Goal: Transaction & Acquisition: Purchase product/service

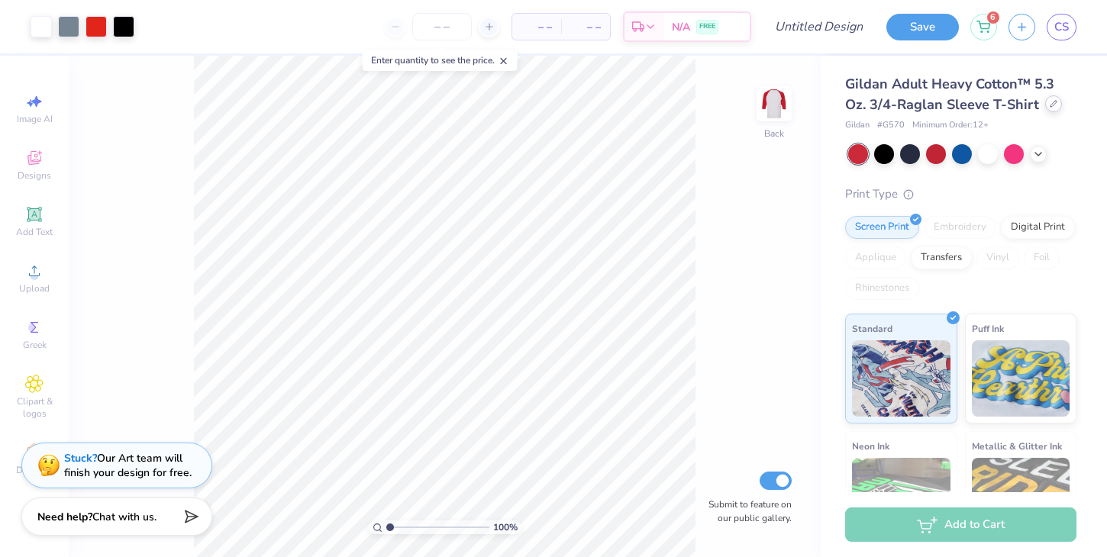
click at [1053, 101] on icon at bounding box center [1053, 104] width 6 height 6
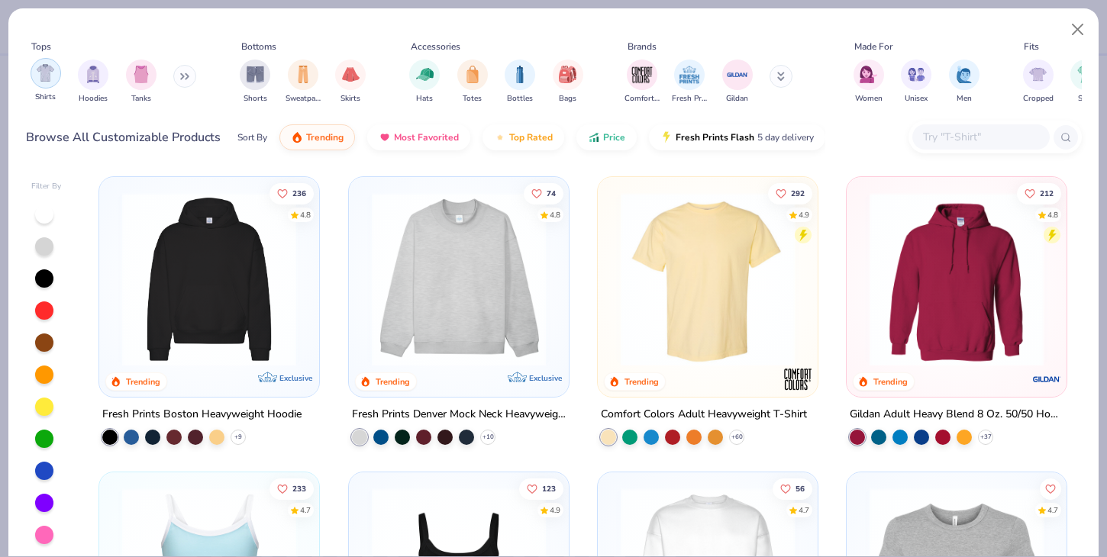
click at [44, 80] on img "filter for Shirts" at bounding box center [46, 73] width 18 height 18
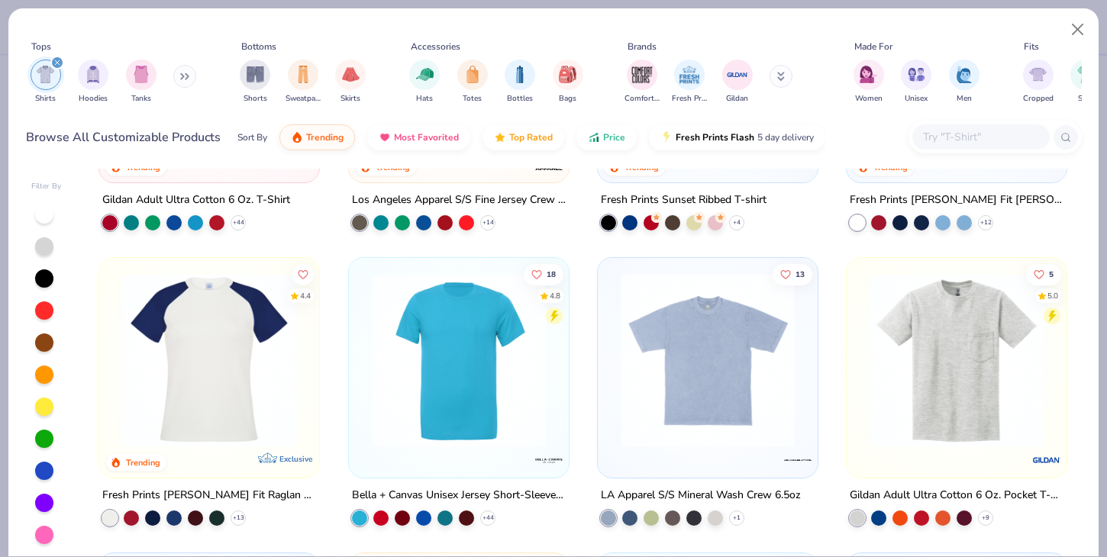
scroll to position [724, 0]
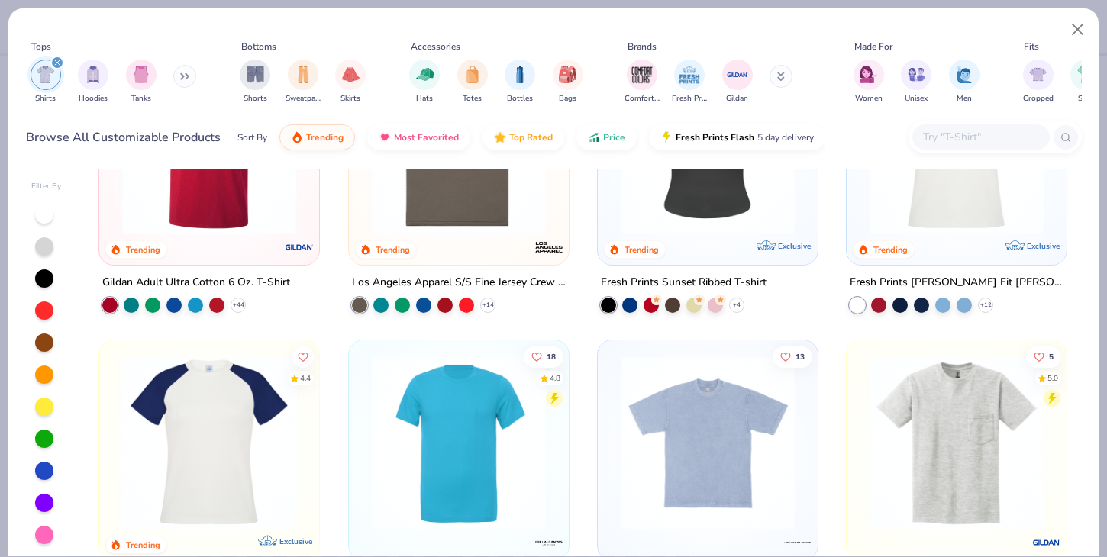
click at [984, 133] on input "text" at bounding box center [980, 137] width 118 height 18
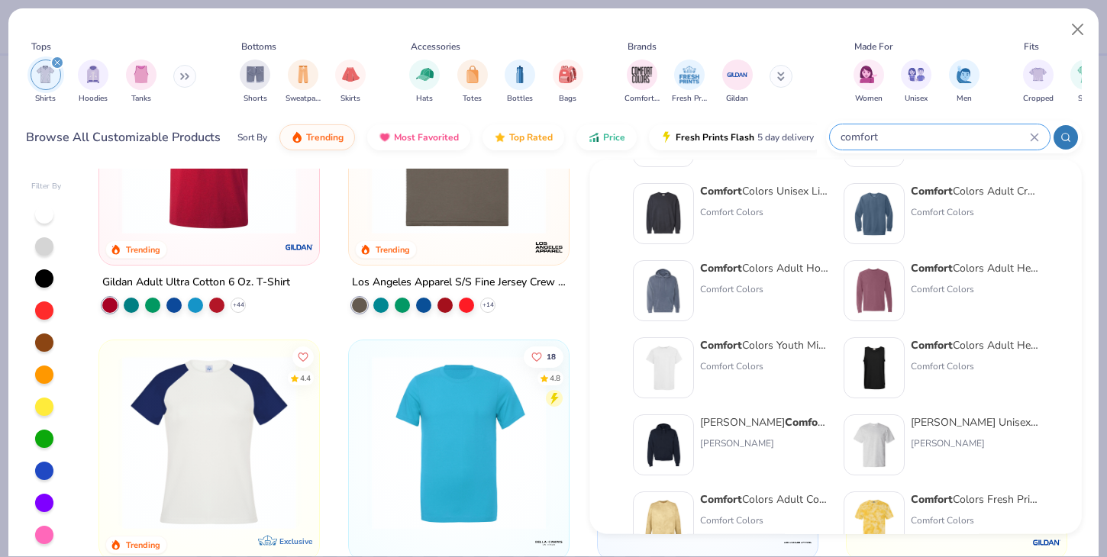
scroll to position [0, 0]
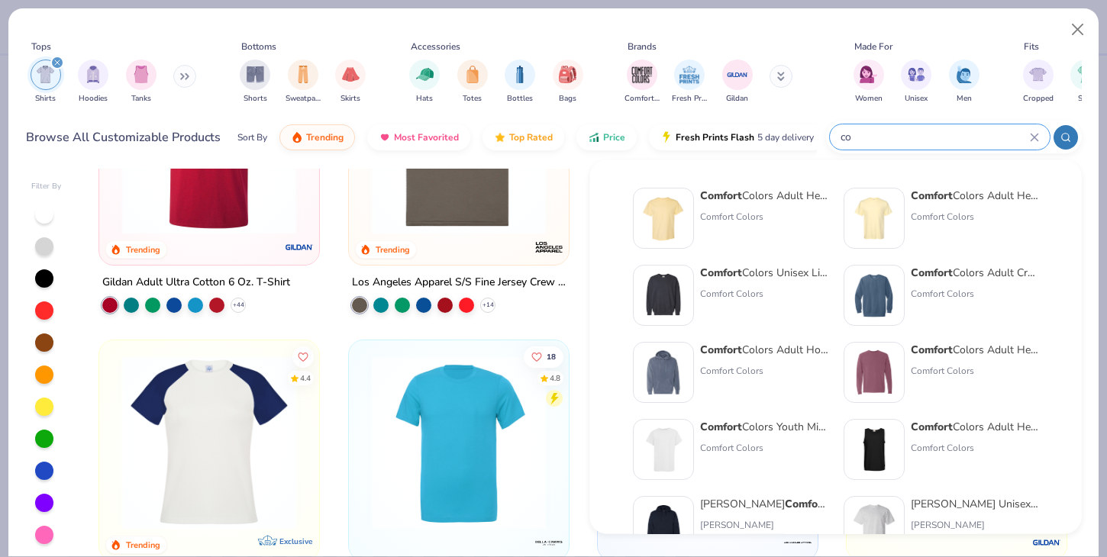
type input "c"
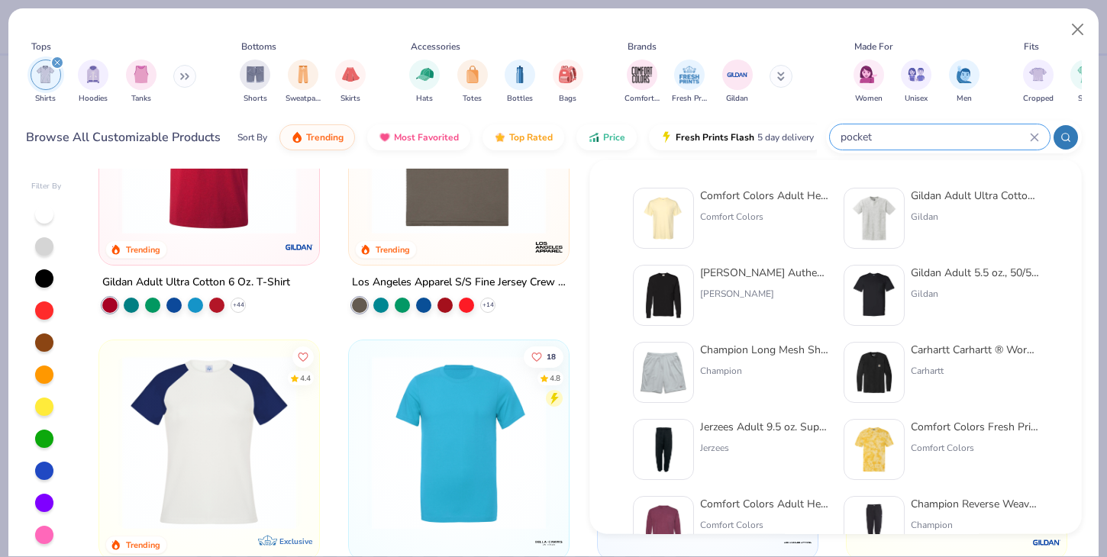
type input "pocket"
click at [744, 197] on div "Comfort Colors Adult Heavyweight RS Pocket T-Shirt" at bounding box center [764, 196] width 128 height 16
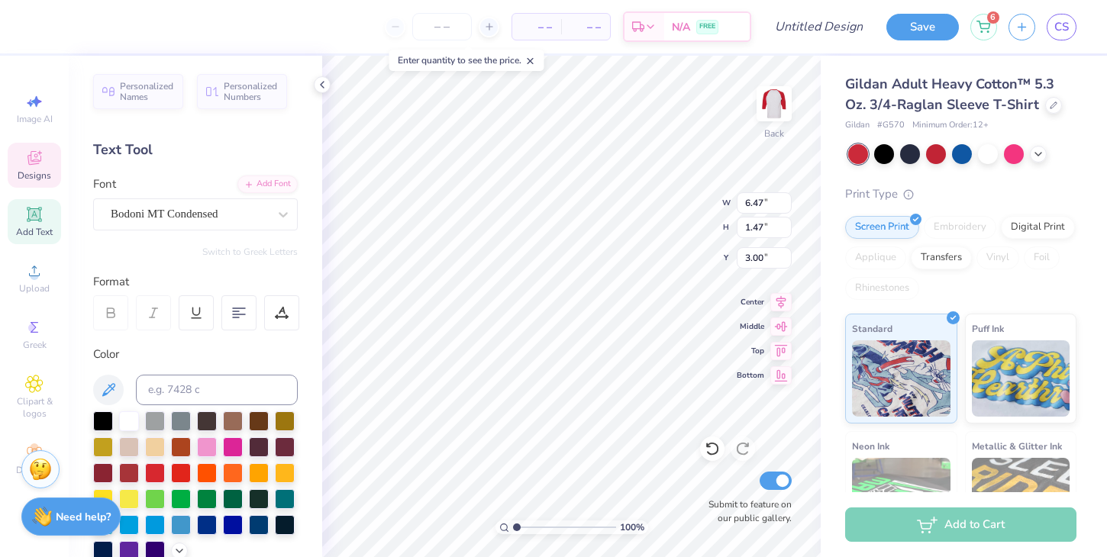
scroll to position [0, 2]
type input "11.00"
type input "6.58"
type input "3.43"
click at [775, 110] on img at bounding box center [774, 103] width 61 height 61
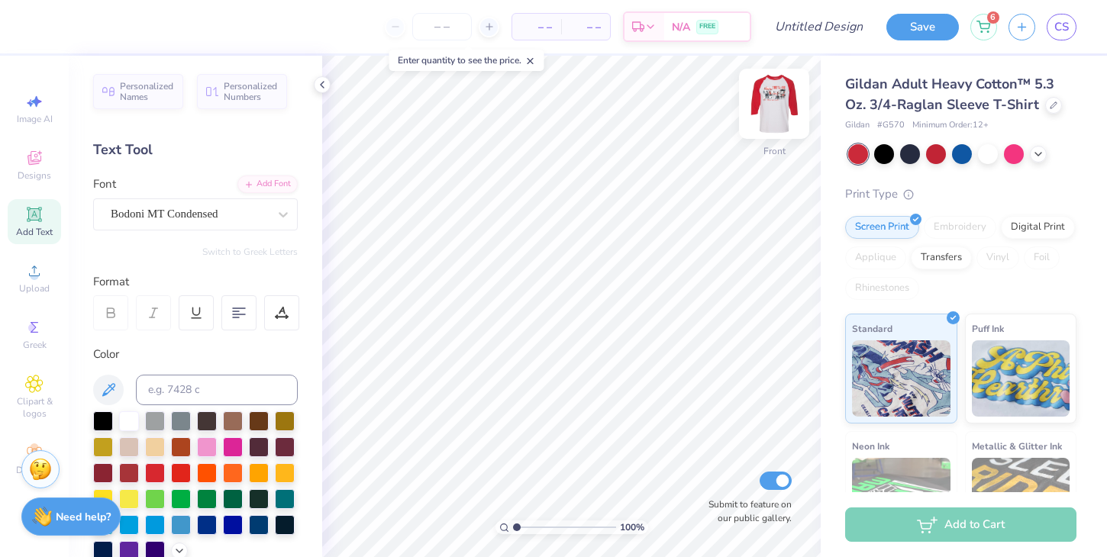
click at [775, 111] on img at bounding box center [774, 103] width 61 height 61
